Goal: Obtain resource: Download file/media

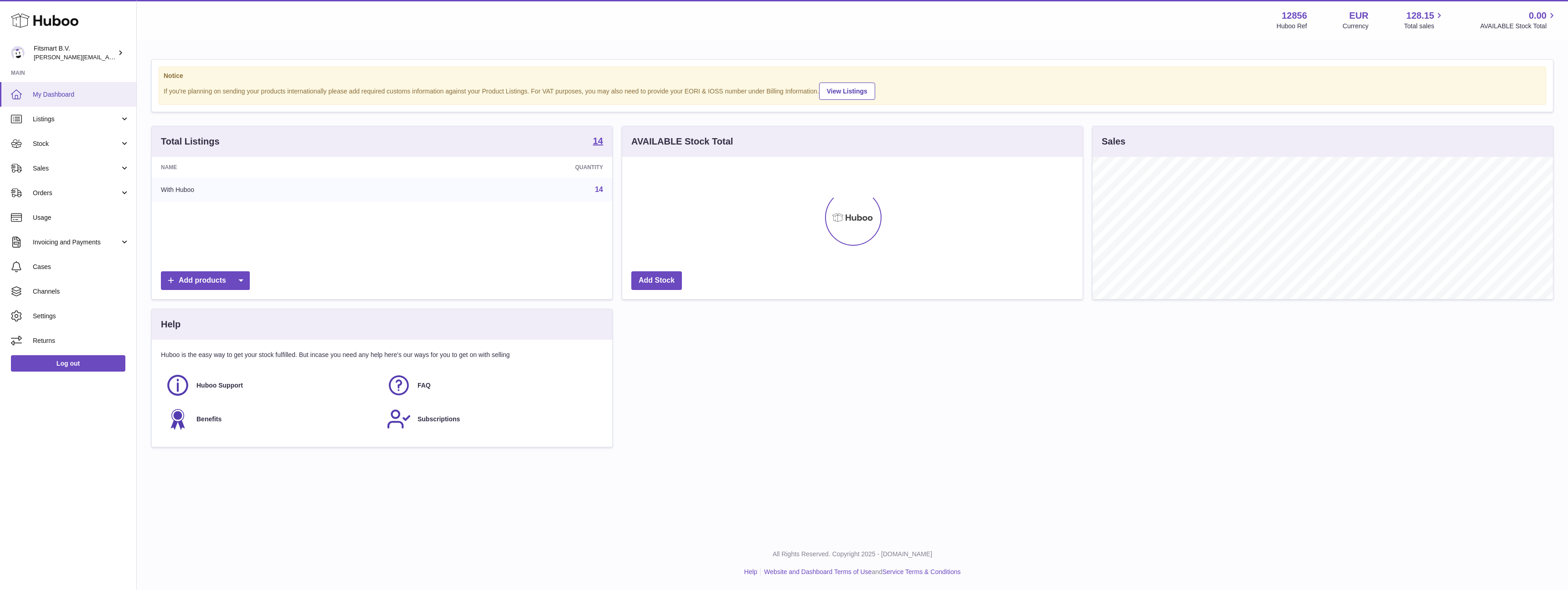
scroll to position [142, 460]
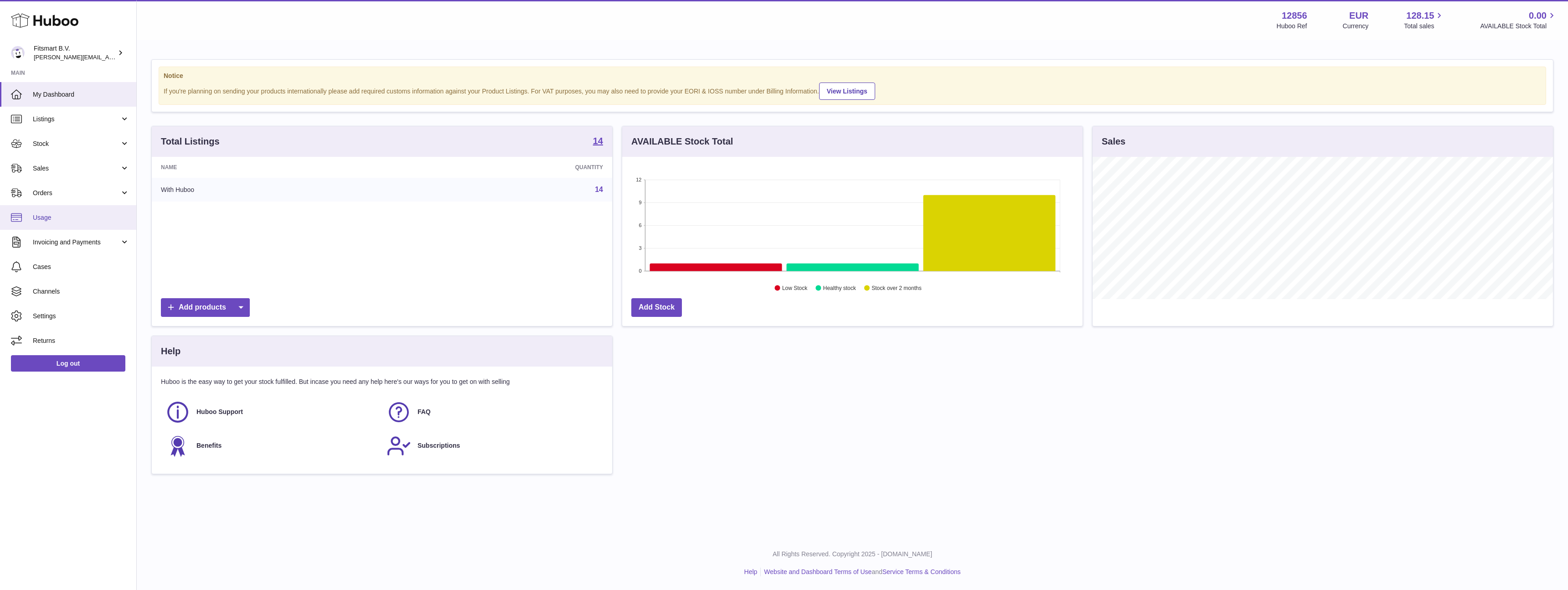
click at [37, 216] on span "Usage" at bounding box center [81, 217] width 97 height 9
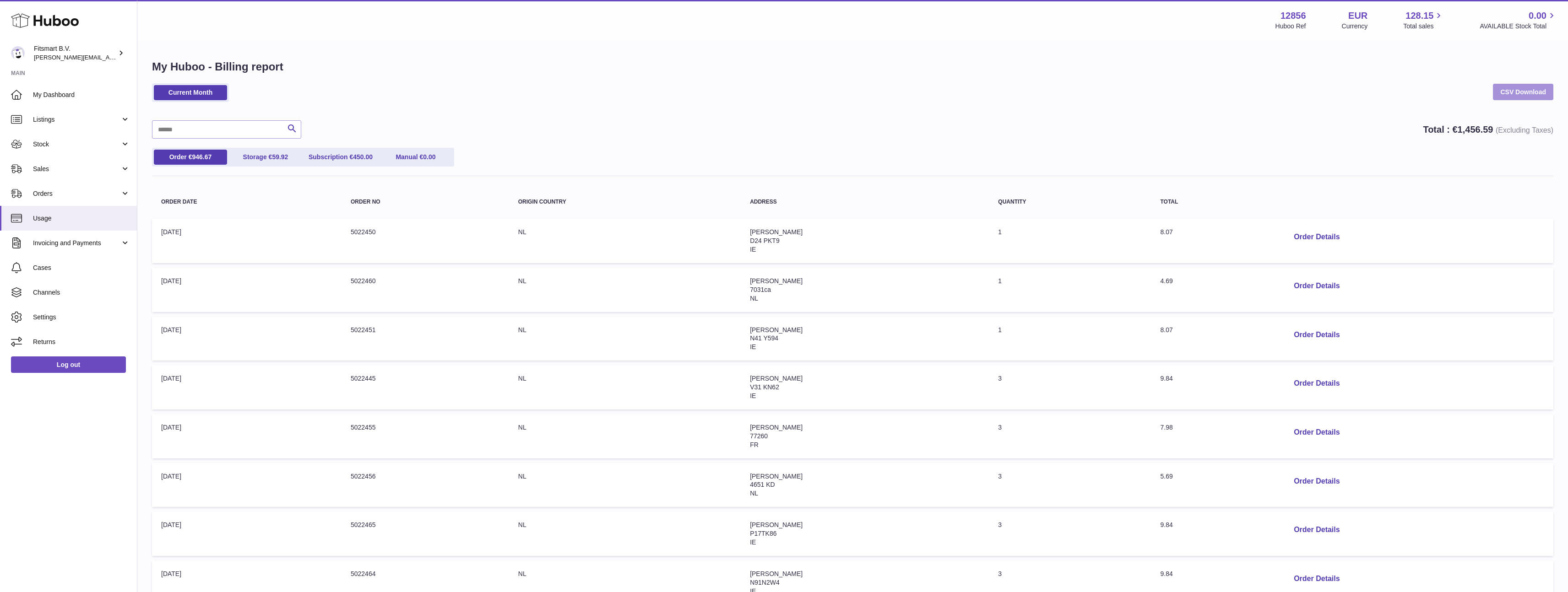
click at [1517, 93] on link "CSV Download" at bounding box center [1523, 92] width 61 height 16
